Goal: Task Accomplishment & Management: Complete application form

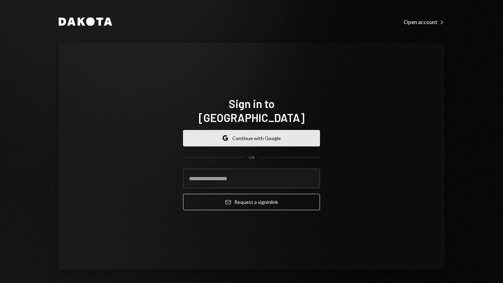
click at [251, 130] on button "Google Continue with Google" at bounding box center [251, 138] width 137 height 16
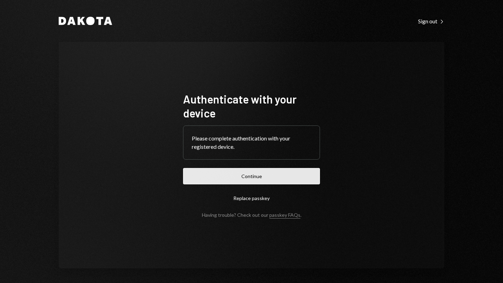
click at [241, 177] on button "Continue" at bounding box center [251, 176] width 137 height 16
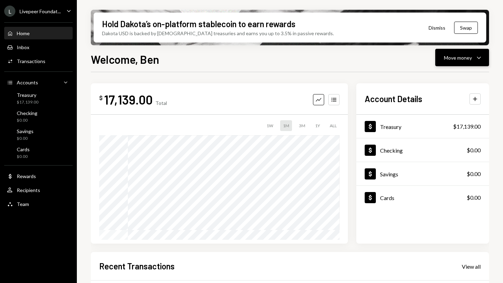
click at [452, 56] on div "Move money" at bounding box center [458, 57] width 28 height 7
click at [436, 78] on div "Send" at bounding box center [456, 78] width 51 height 7
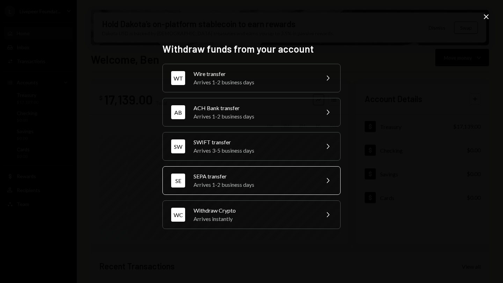
click at [220, 181] on div "Arrives 1-2 business days" at bounding box center [253, 185] width 121 height 8
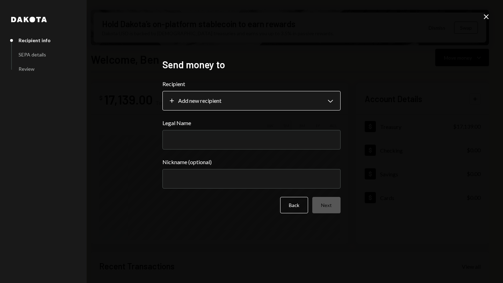
click at [171, 102] on body "L Livepeer Foundat... Caret Down Home Home Inbox Inbox Activities Transactions …" at bounding box center [251, 141] width 503 height 283
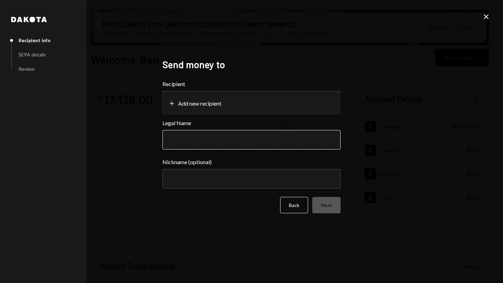
click at [185, 141] on input "Legal Name" at bounding box center [251, 140] width 178 height 20
click at [178, 138] on input "Legal Name" at bounding box center [251, 140] width 178 height 20
type input "**********"
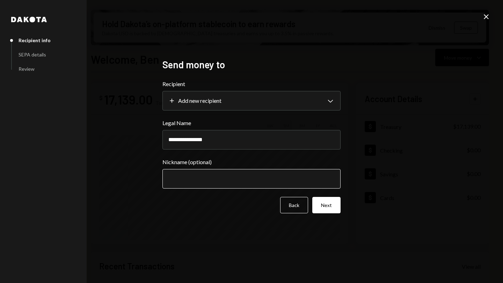
click at [180, 178] on input "Nickname (optional)" at bounding box center [251, 179] width 178 height 20
type input "**********"
click at [323, 206] on button "Next" at bounding box center [326, 205] width 28 height 16
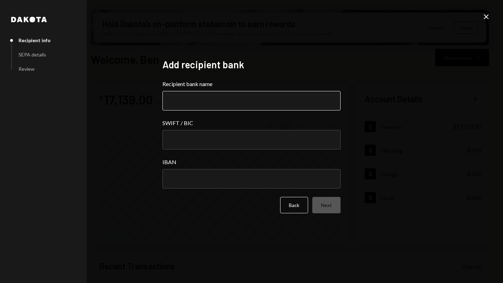
click at [179, 104] on input "Recipient bank name" at bounding box center [251, 101] width 178 height 20
type input "**********"
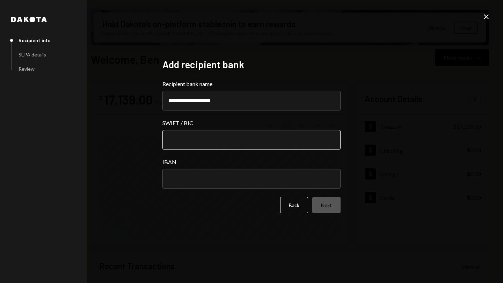
click at [187, 148] on input "SWIFT / BIC" at bounding box center [251, 140] width 178 height 20
paste input "********"
type input "********"
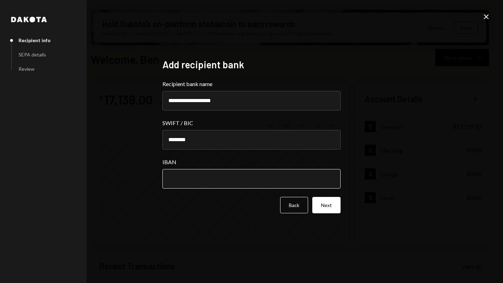
click at [192, 180] on input "IBAN" at bounding box center [251, 179] width 178 height 20
paste input "**********"
type input "**********"
click at [330, 207] on button "Next" at bounding box center [326, 205] width 28 height 16
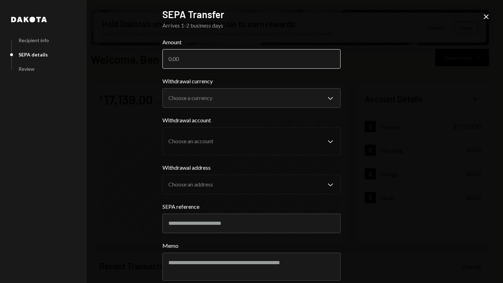
click at [182, 60] on input "Amount" at bounding box center [251, 59] width 178 height 20
paste input "6614.89"
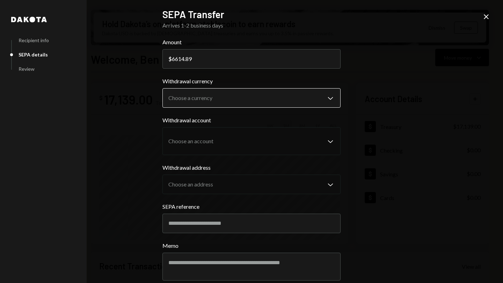
type input "6614.89"
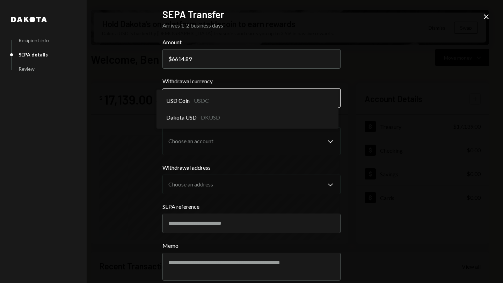
click at [329, 98] on body "L Livepeer Foundat... Caret Down Home Home Inbox Inbox Activities Transactions …" at bounding box center [251, 141] width 503 height 283
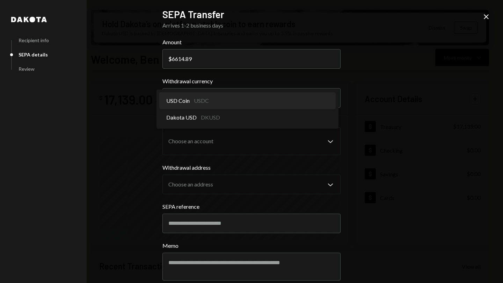
select select "****"
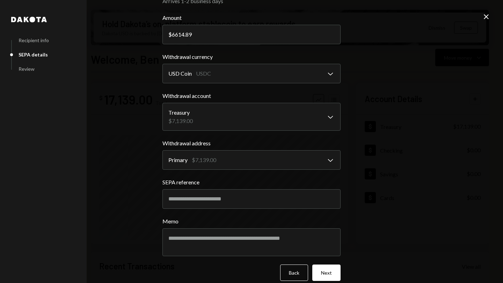
scroll to position [33, 0]
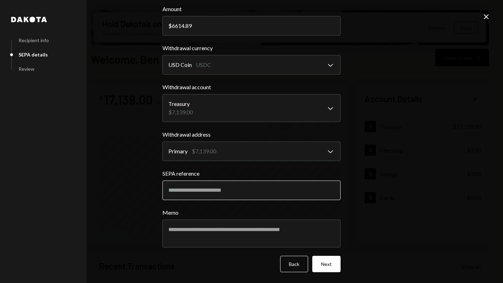
click at [185, 190] on input "SEPA reference" at bounding box center [251, 191] width 178 height 20
drag, startPoint x: 179, startPoint y: 191, endPoint x: 207, endPoint y: 191, distance: 28.3
click at [207, 191] on input "**********" at bounding box center [251, 191] width 178 height 20
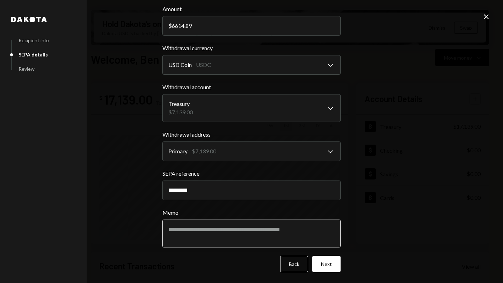
type input "*********"
click at [179, 227] on textarea "Memo" at bounding box center [251, 234] width 178 height 28
type textarea "**********"
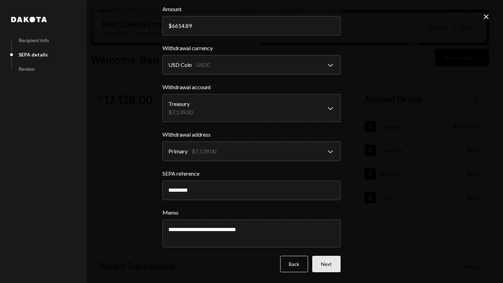
click at [324, 264] on button "Next" at bounding box center [326, 264] width 28 height 16
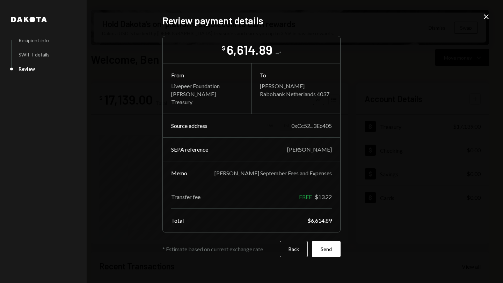
scroll to position [0, 0]
drag, startPoint x: 266, startPoint y: 52, endPoint x: 287, endPoint y: 53, distance: 21.3
click at [287, 53] on div "€5,637.21*" at bounding box center [278, 53] width 24 height 6
copy div "€5,637.21"
click at [326, 250] on button "Send" at bounding box center [326, 249] width 29 height 16
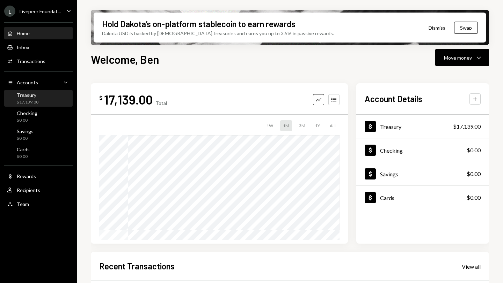
click at [34, 98] on div "Treasury $17,139.00" at bounding box center [28, 98] width 22 height 13
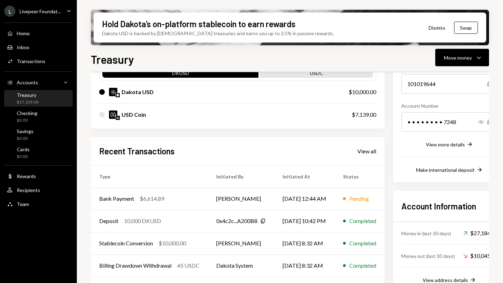
scroll to position [100, 0]
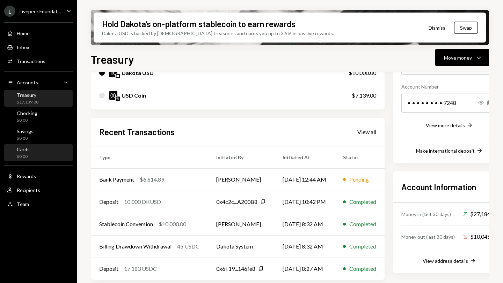
click at [34, 153] on div "Cards $0.00" at bounding box center [38, 153] width 63 height 13
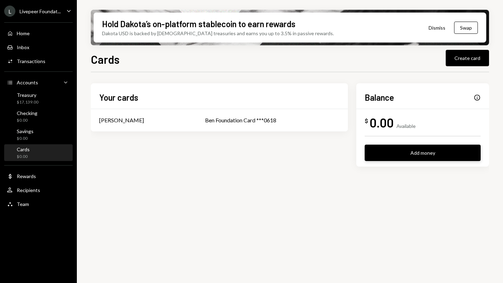
click at [415, 148] on button "Add money" at bounding box center [422, 153] width 116 height 16
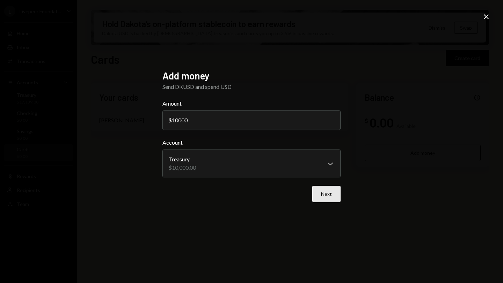
type input "10000"
click at [324, 196] on button "Next" at bounding box center [326, 194] width 28 height 16
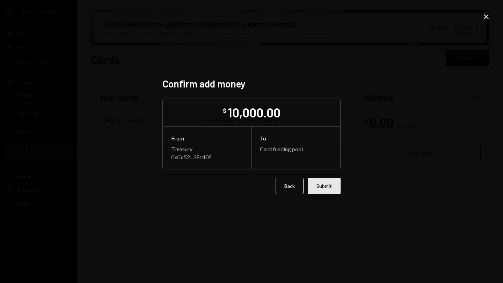
click at [323, 188] on button "Submit" at bounding box center [323, 186] width 33 height 16
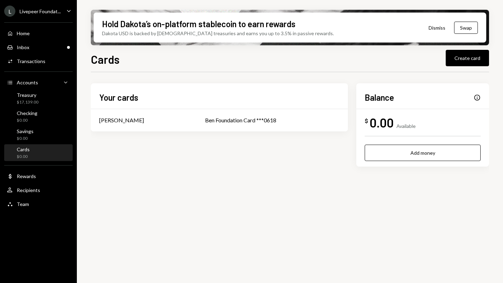
click at [34, 152] on div "Cards $0.00" at bounding box center [38, 153] width 63 height 13
click at [476, 98] on div "Info" at bounding box center [476, 97] width 7 height 7
click at [281, 180] on div "Your cards [PERSON_NAME] [PERSON_NAME] Foundation Card ***0618 Balance Info $ 0…" at bounding box center [290, 136] width 398 height 106
click at [32, 96] on div "Treasury" at bounding box center [28, 95] width 22 height 6
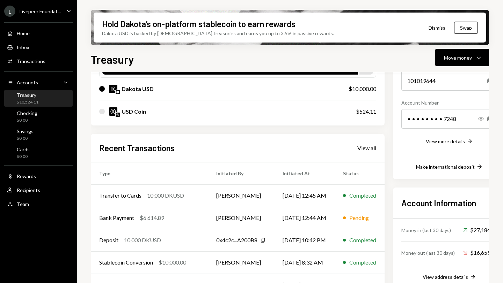
scroll to position [103, 0]
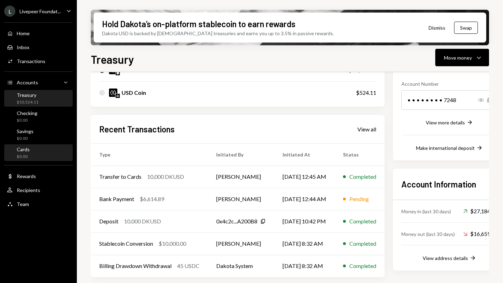
click at [31, 151] on div "Cards $0.00" at bounding box center [38, 153] width 63 height 13
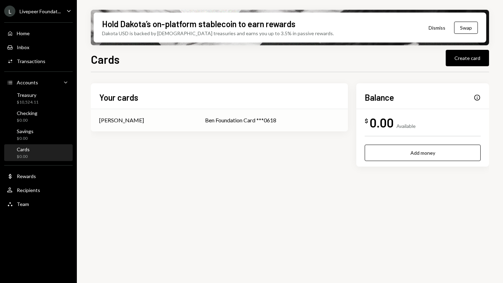
click at [266, 118] on div "Ben Foundation Card ***0618" at bounding box center [272, 120] width 134 height 8
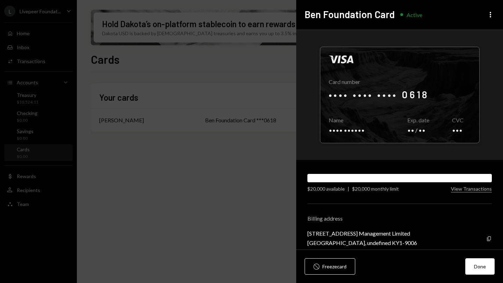
scroll to position [8, 0]
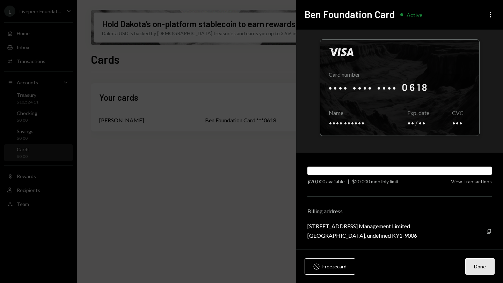
click at [479, 267] on button "Done" at bounding box center [479, 267] width 29 height 16
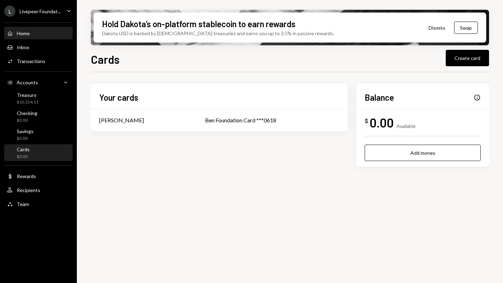
click at [30, 34] on div "Home Home" at bounding box center [38, 33] width 63 height 6
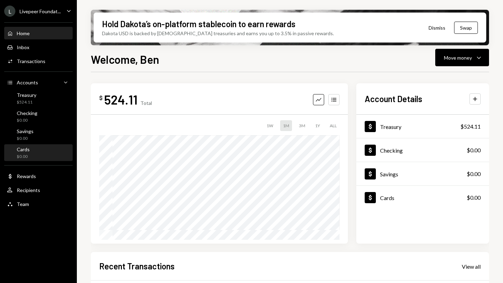
click at [38, 146] on div "Cards $0.00" at bounding box center [38, 153] width 63 height 16
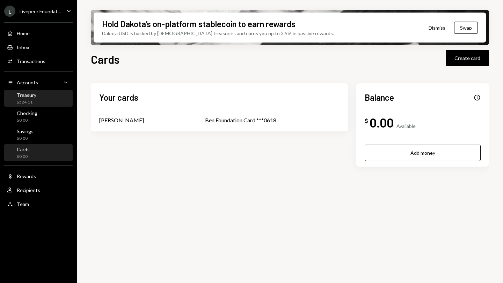
click at [35, 100] on div "$524.11" at bounding box center [27, 102] width 20 height 6
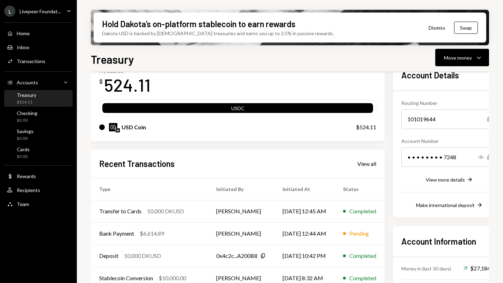
scroll to position [55, 0]
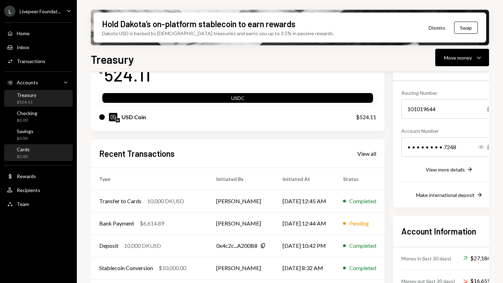
click at [33, 150] on div "Cards $0.00" at bounding box center [38, 153] width 63 height 13
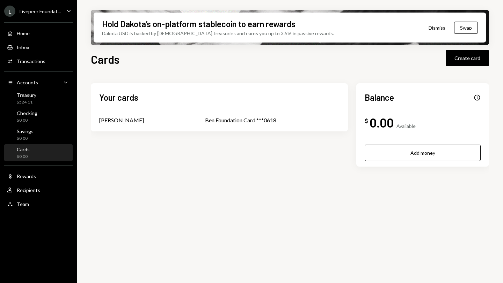
click at [477, 98] on div "Info" at bounding box center [476, 97] width 7 height 7
click at [69, 81] on div "Caret Down" at bounding box center [65, 82] width 8 height 8
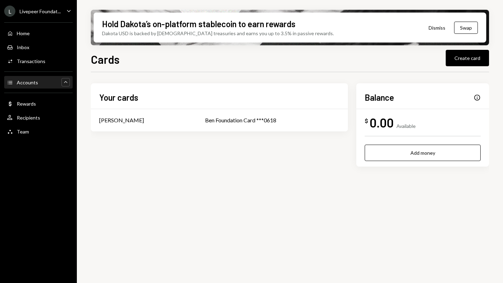
click at [64, 81] on icon "Caret Up" at bounding box center [65, 82] width 7 height 7
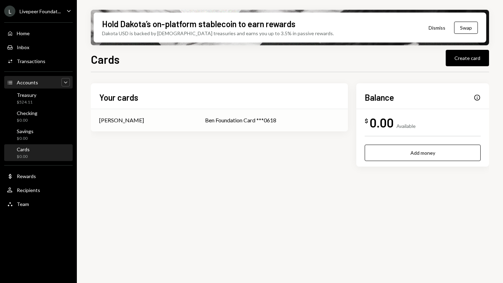
click at [236, 125] on td "Ben Foundation Card ***0618" at bounding box center [272, 120] width 151 height 22
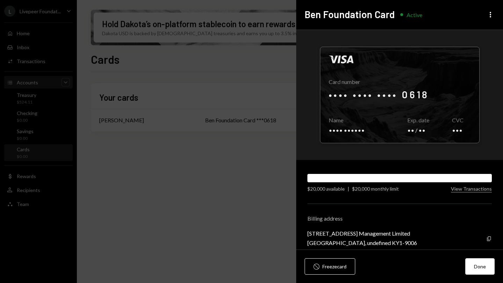
scroll to position [8, 0]
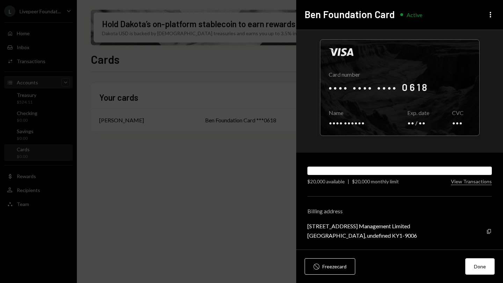
click at [312, 181] on div "$20,000 available" at bounding box center [325, 181] width 37 height 7
click at [492, 14] on icon "More" at bounding box center [490, 14] width 8 height 8
click at [467, 10] on div "Ben Foundation Card Active More" at bounding box center [399, 15] width 207 height 30
click at [477, 267] on button "Done" at bounding box center [479, 267] width 29 height 16
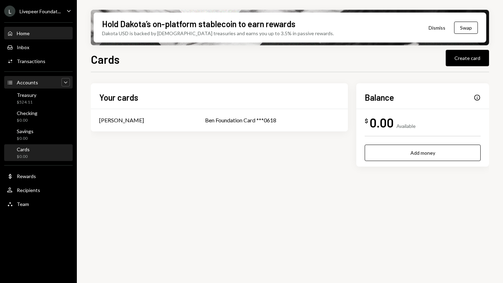
click at [27, 33] on div "Home" at bounding box center [23, 33] width 13 height 6
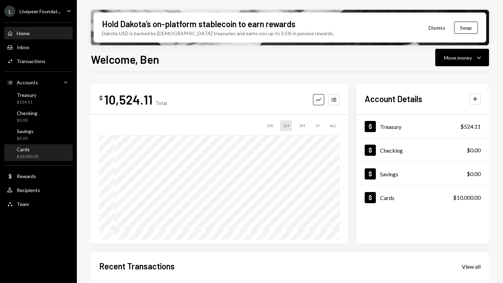
click at [34, 152] on div "Cards" at bounding box center [28, 150] width 22 height 6
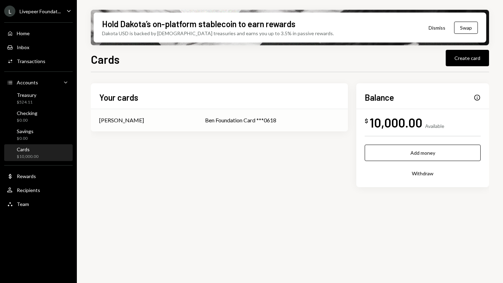
click at [207, 124] on div "Ben Foundation Card ***0618" at bounding box center [272, 120] width 134 height 8
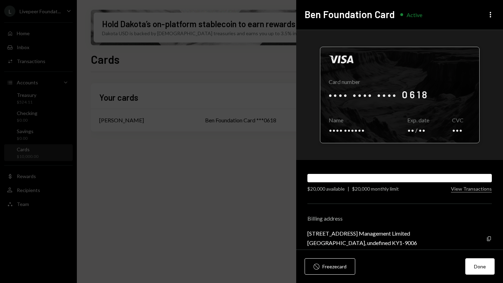
click at [339, 133] on div at bounding box center [399, 95] width 159 height 96
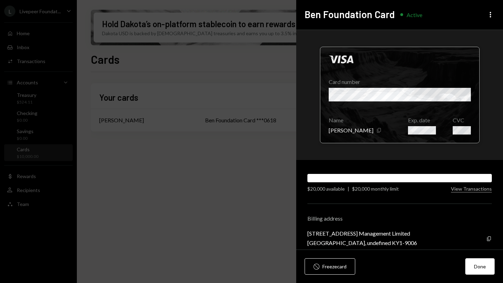
click at [376, 130] on icon "Copy" at bounding box center [379, 131] width 6 height 6
click at [463, 93] on div at bounding box center [399, 95] width 159 height 96
click at [401, 90] on div at bounding box center [399, 95] width 159 height 96
